Goal: Transaction & Acquisition: Download file/media

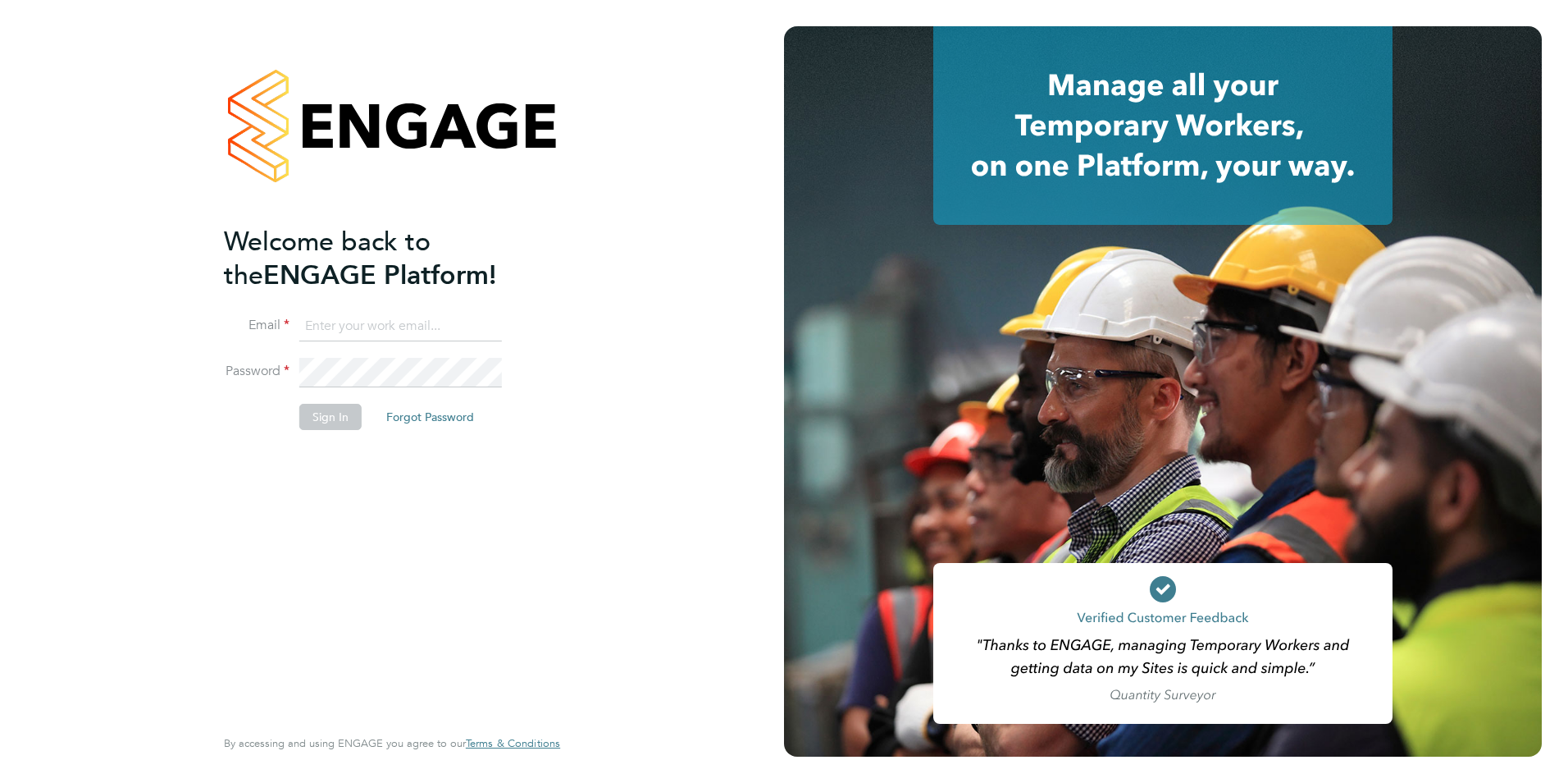
type input "[PERSON_NAME][EMAIL_ADDRESS][PERSON_NAME][DOMAIN_NAME]"
click at [332, 418] on button "Sign In" at bounding box center [331, 416] width 62 height 27
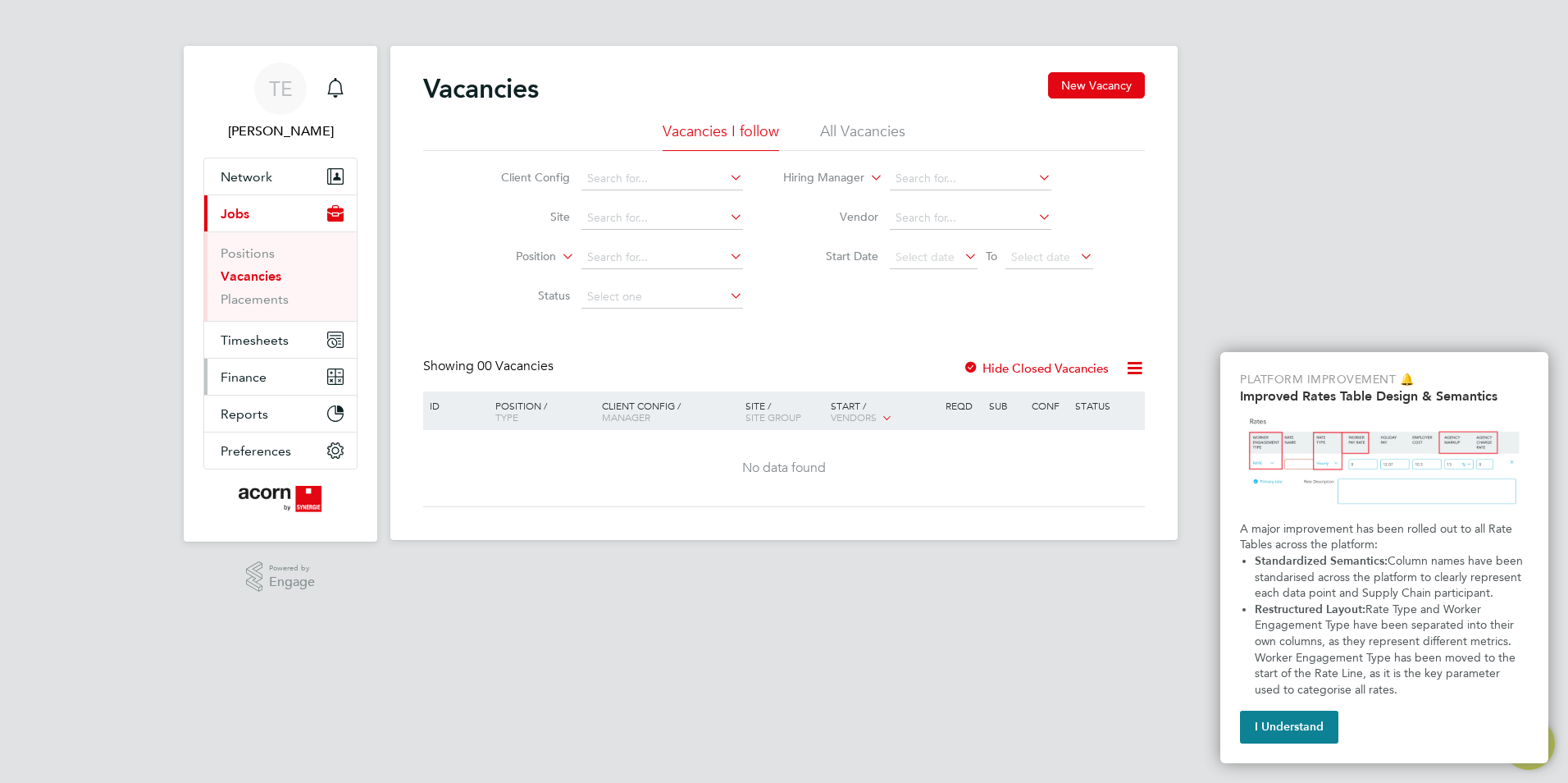
click at [235, 374] on span "Finance" at bounding box center [244, 377] width 46 height 16
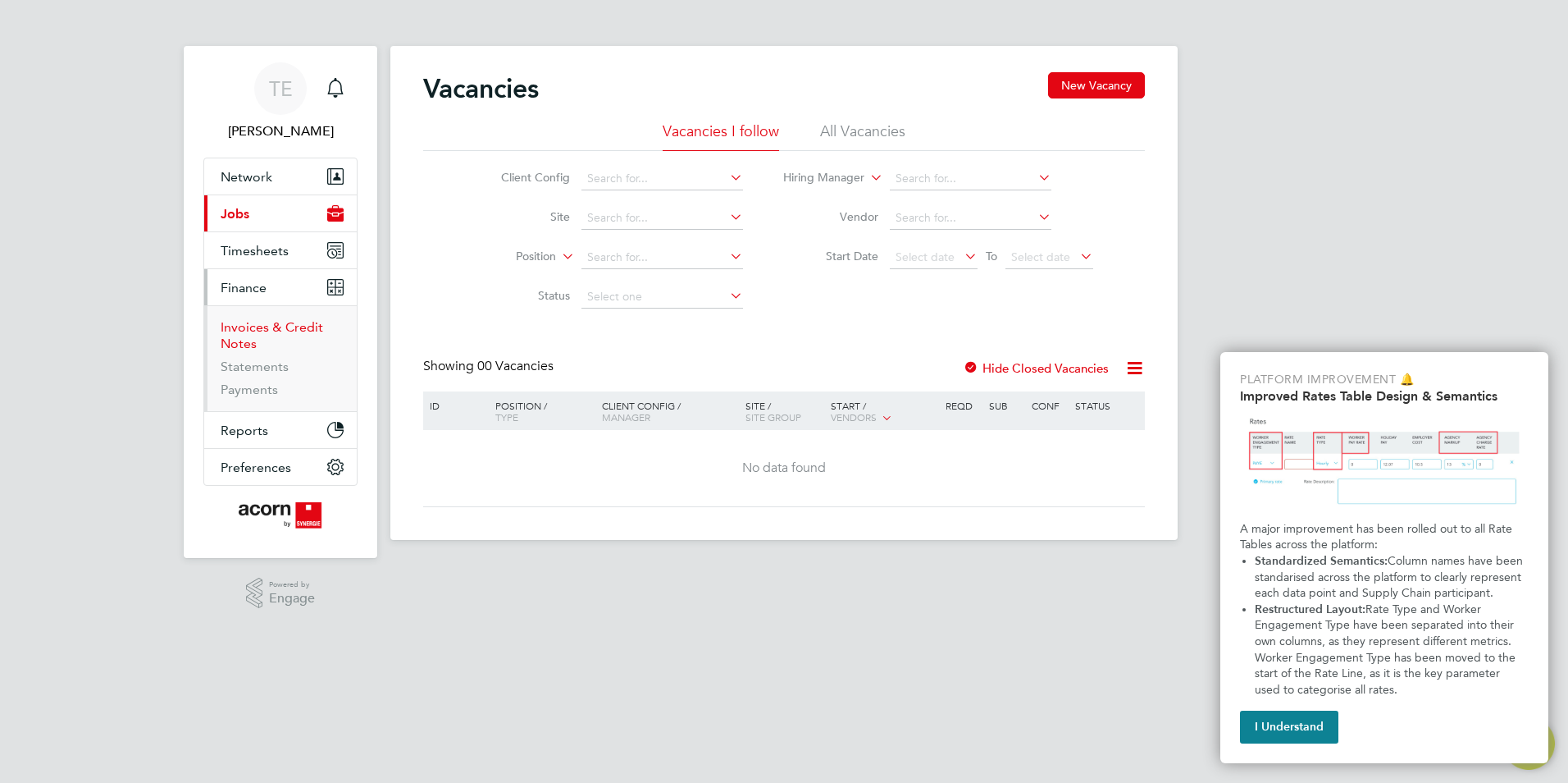
click at [272, 329] on link "Invoices & Credit Notes" at bounding box center [272, 335] width 103 height 32
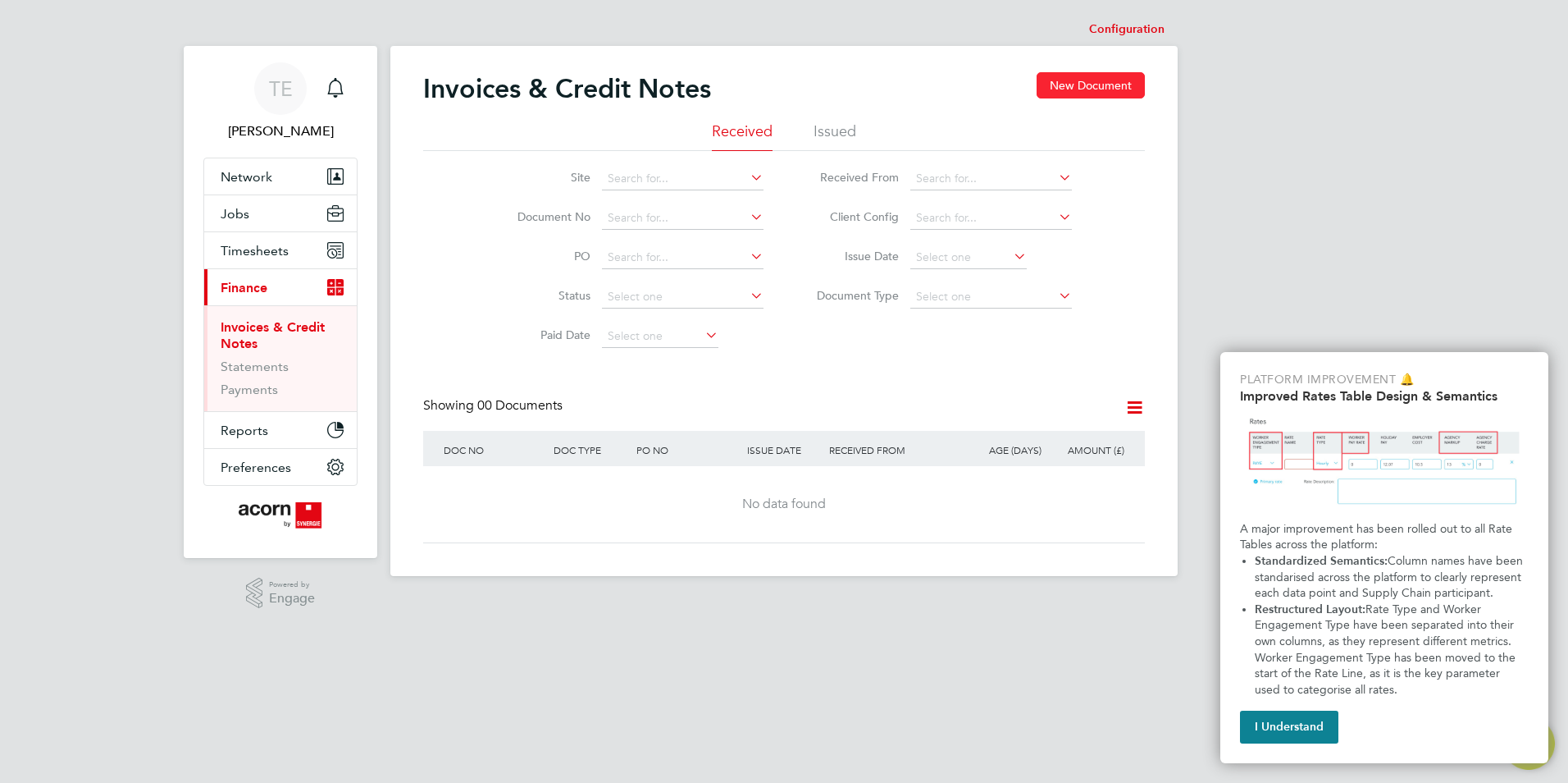
click at [1080, 83] on button "New Document" at bounding box center [1091, 85] width 108 height 27
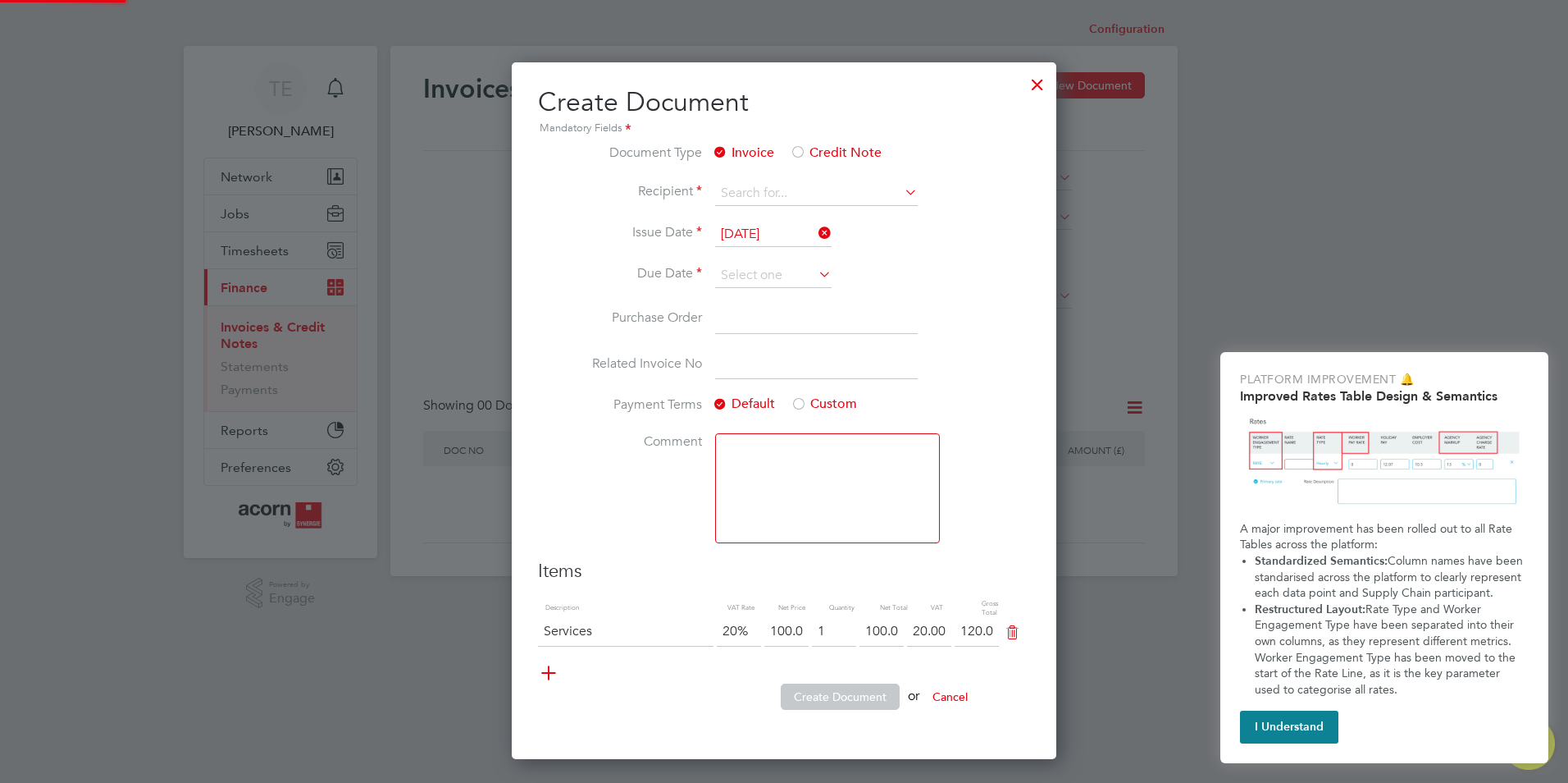
scroll to position [697, 545]
click at [1044, 85] on div at bounding box center [1037, 81] width 29 height 29
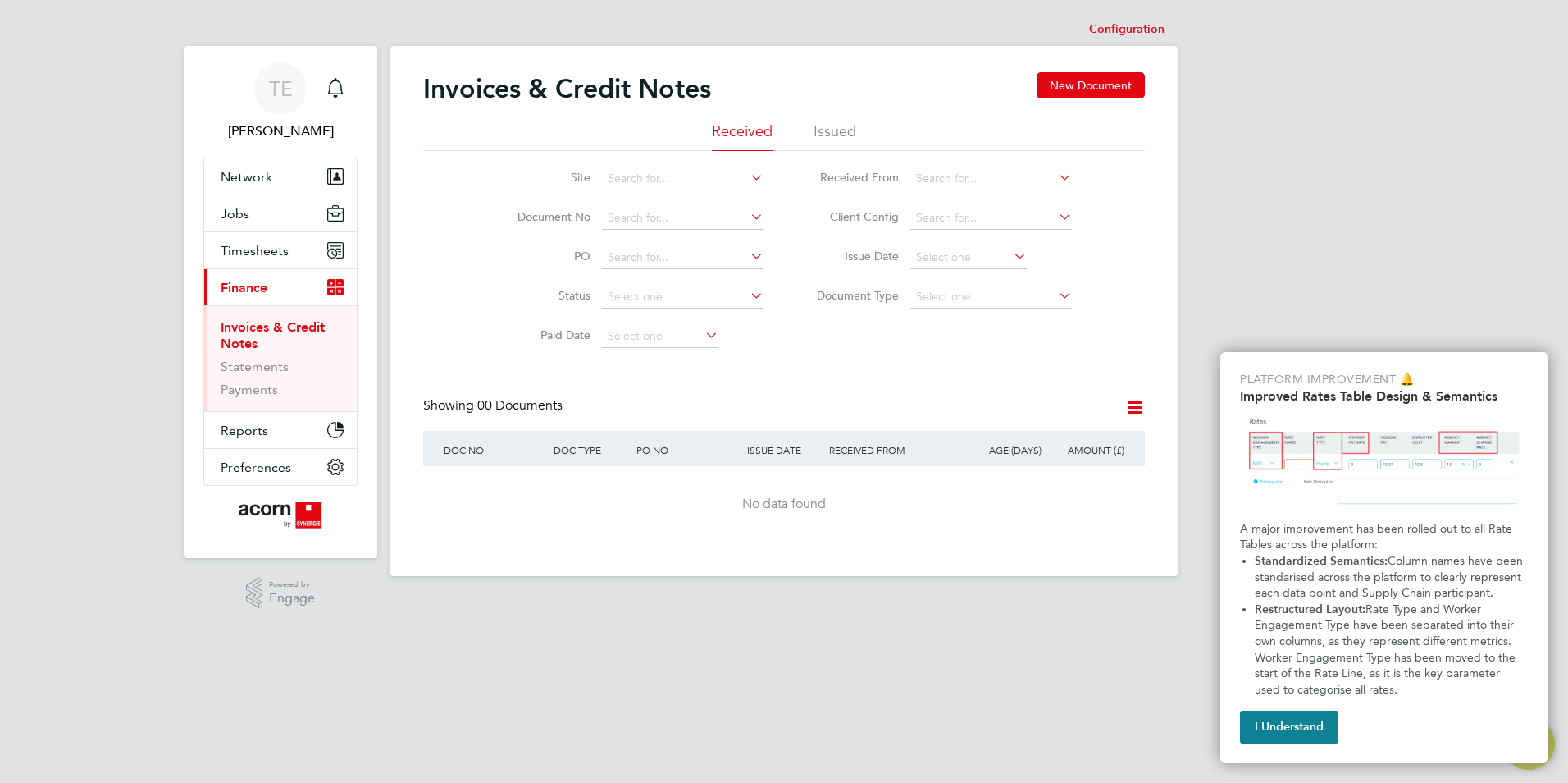
click at [828, 131] on li "Issued" at bounding box center [835, 136] width 43 height 29
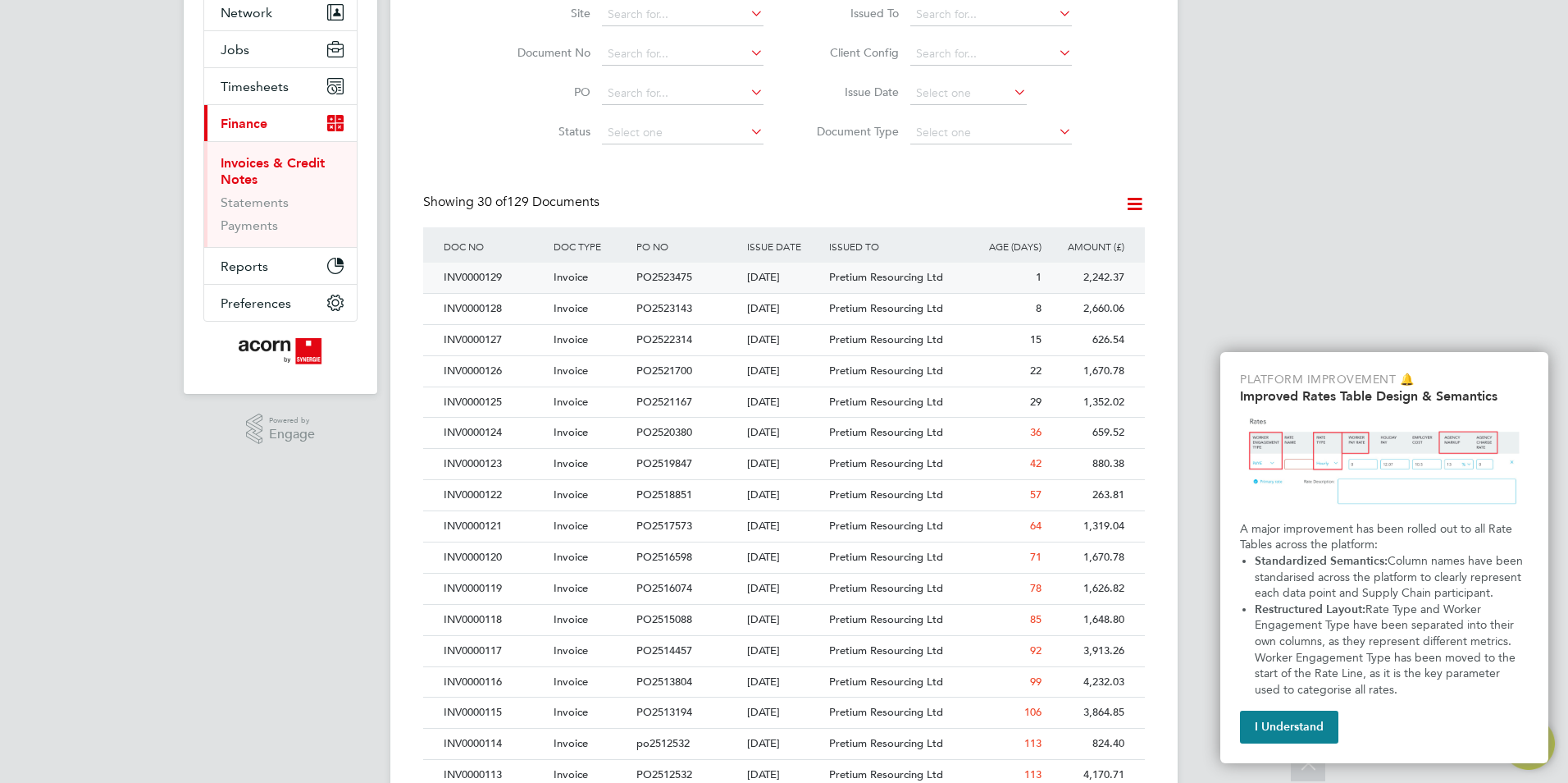
click at [488, 279] on div "INV0000129" at bounding box center [495, 277] width 110 height 30
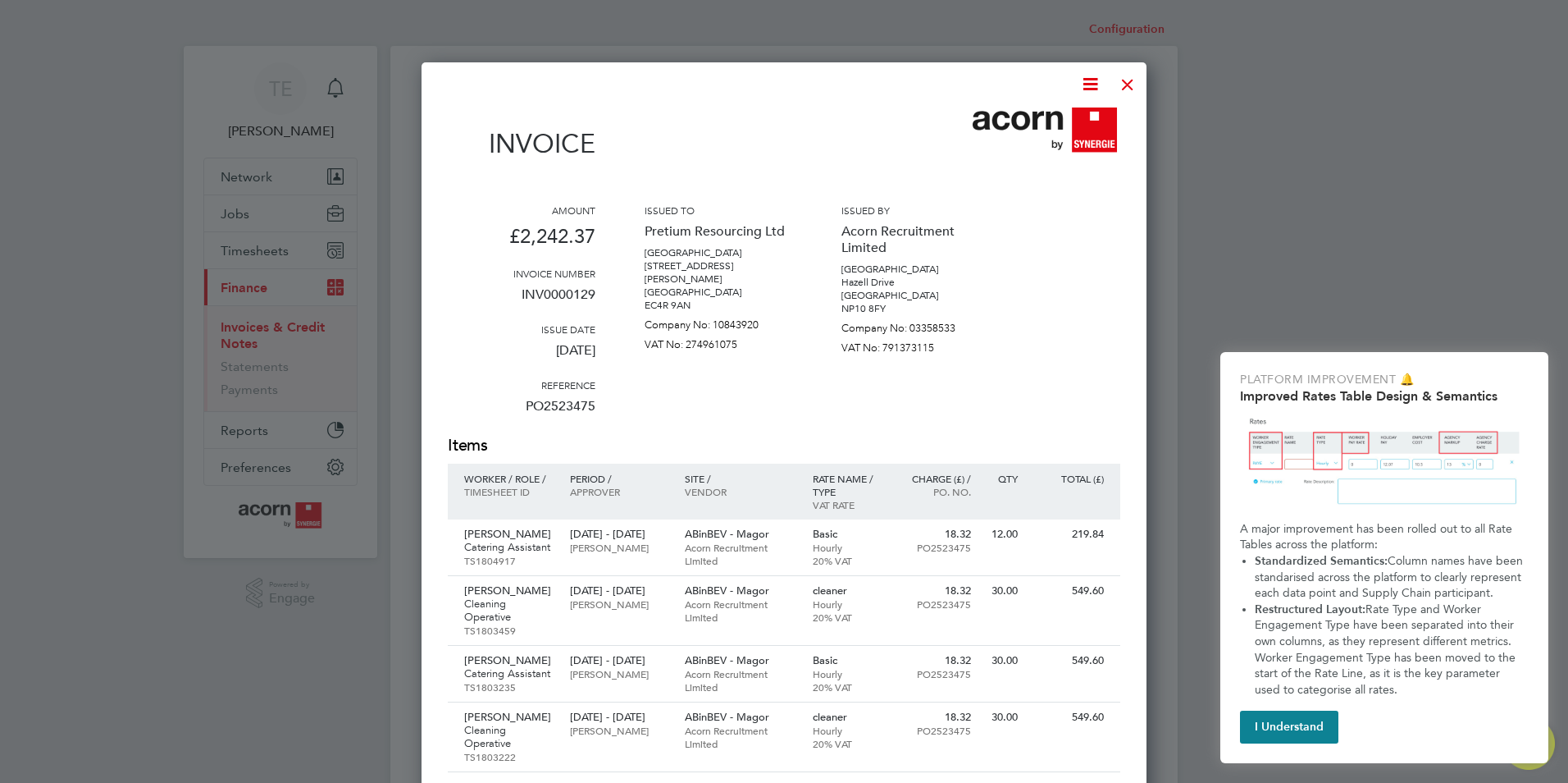
click at [1086, 80] on icon at bounding box center [1091, 84] width 20 height 20
click at [1028, 124] on li "Download Invoice" at bounding box center [1041, 123] width 114 height 23
